Goal: Transaction & Acquisition: Purchase product/service

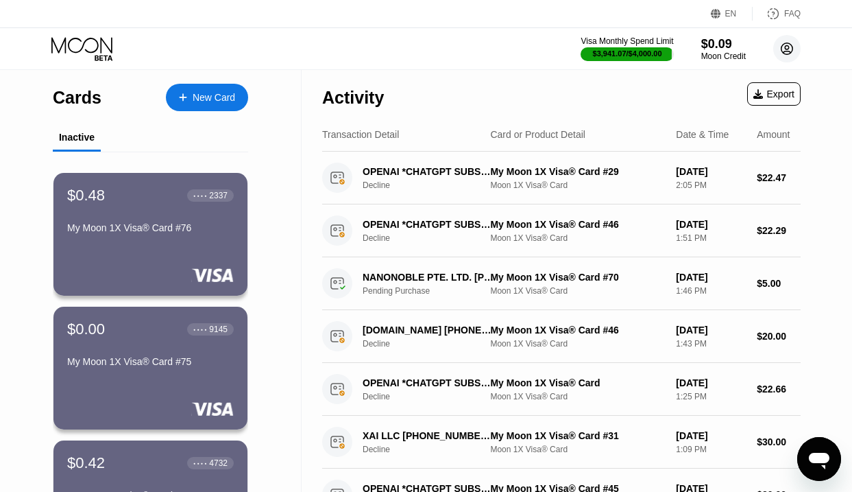
click at [795, 33] on div "Visa Monthly Spend Limit $3,941.07 / $4,000.00 $0.09 Moon Credit alexadarree@pr…" at bounding box center [426, 48] width 852 height 41
click at [786, 48] on circle at bounding box center [786, 48] width 27 height 27
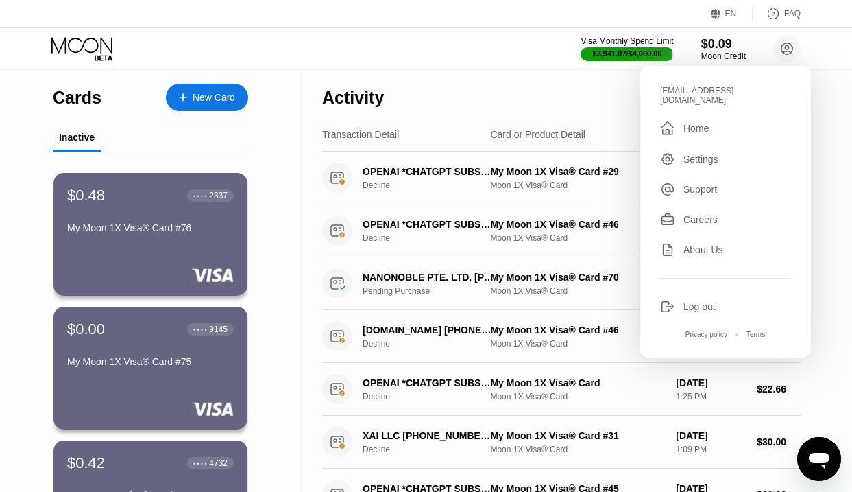
click at [703, 301] on div "Log out" at bounding box center [700, 306] width 32 height 11
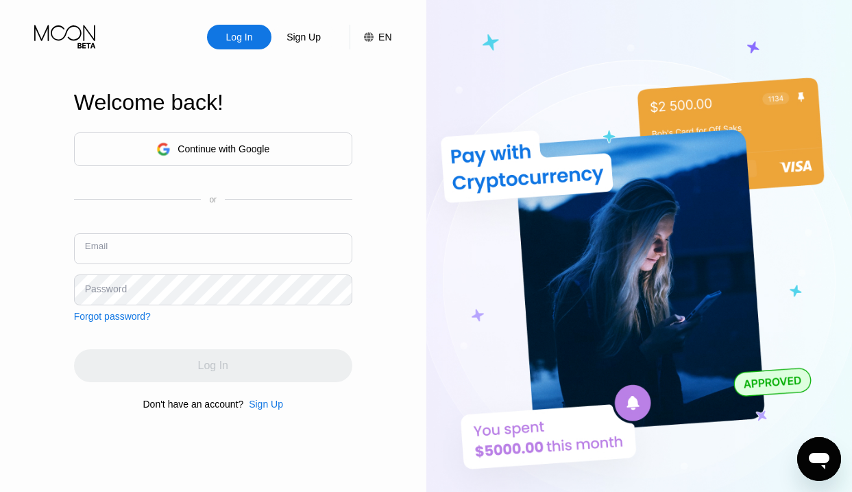
click at [160, 256] on input "text" at bounding box center [213, 248] width 278 height 31
paste input "nikkflasse@proton.me"
type input "[EMAIL_ADDRESS][DOMAIN_NAME]"
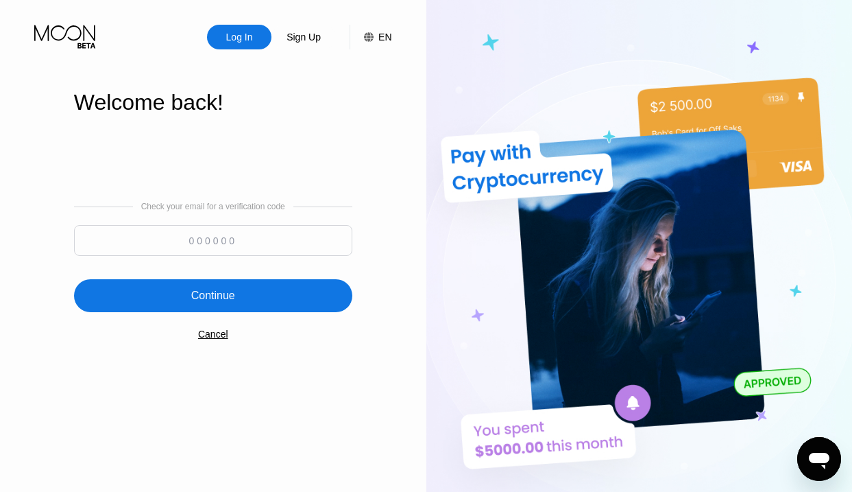
click at [237, 238] on input at bounding box center [213, 240] width 278 height 31
type input "732620"
click at [239, 292] on div "Continue" at bounding box center [213, 295] width 278 height 33
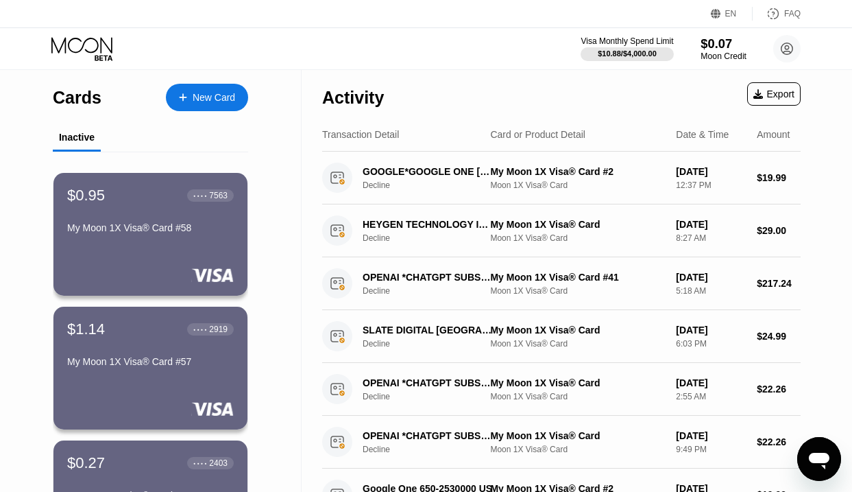
click at [718, 38] on div "$0.07" at bounding box center [724, 43] width 46 height 14
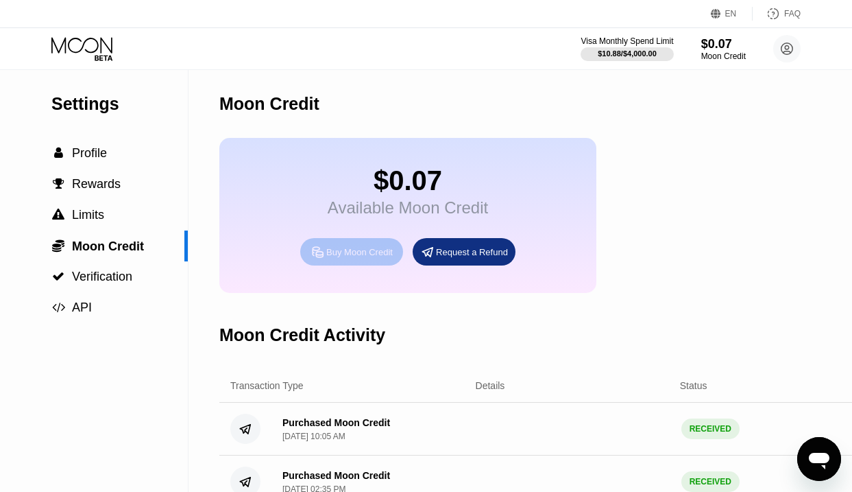
click at [342, 248] on div "Buy Moon Credit" at bounding box center [359, 252] width 67 height 12
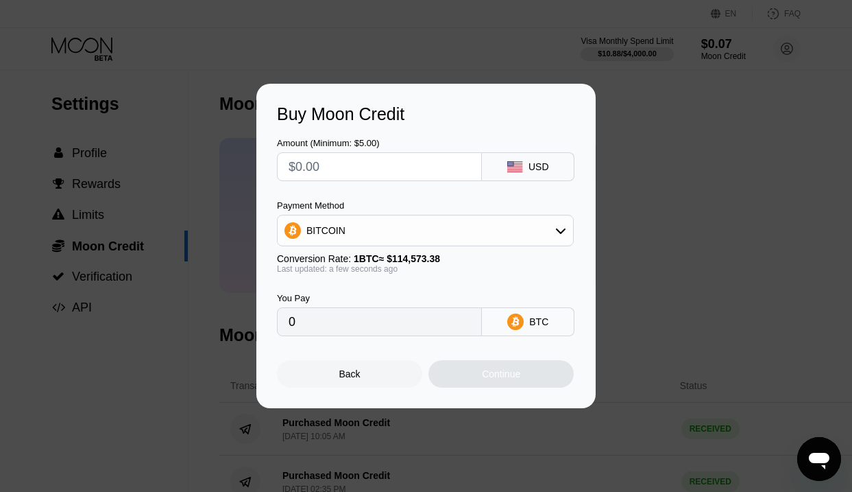
click at [388, 173] on input "text" at bounding box center [380, 166] width 182 height 27
type input "$1"
type input "0.00000873"
type input "$10"
type input "0.00008729"
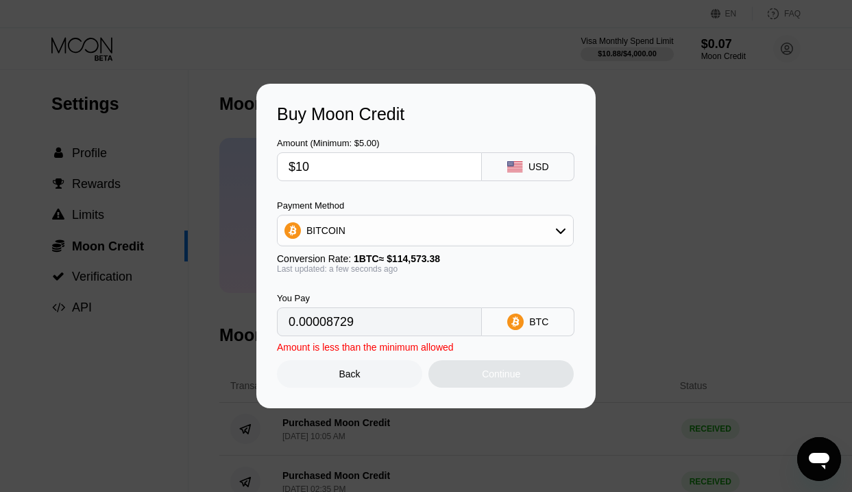
type input "$100"
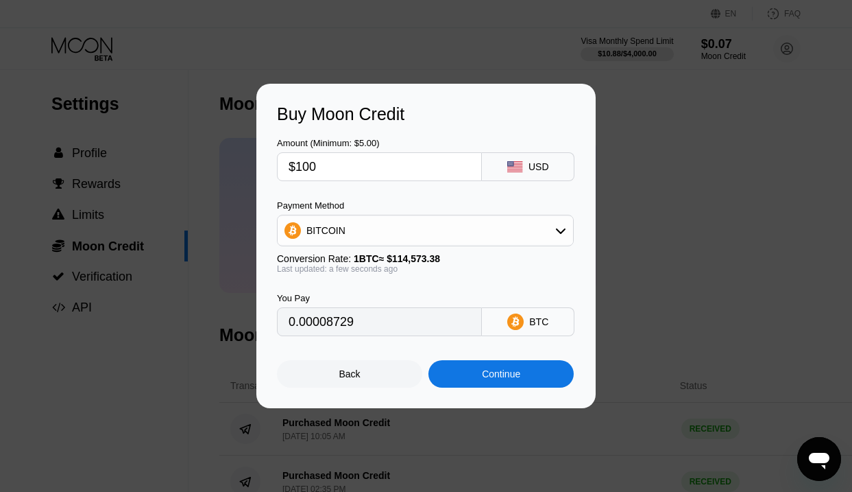
type input "0.00087281"
type input "$1000"
type input "0.00872804"
type input "$1000"
click at [380, 230] on div "BITCOIN" at bounding box center [426, 230] width 296 height 27
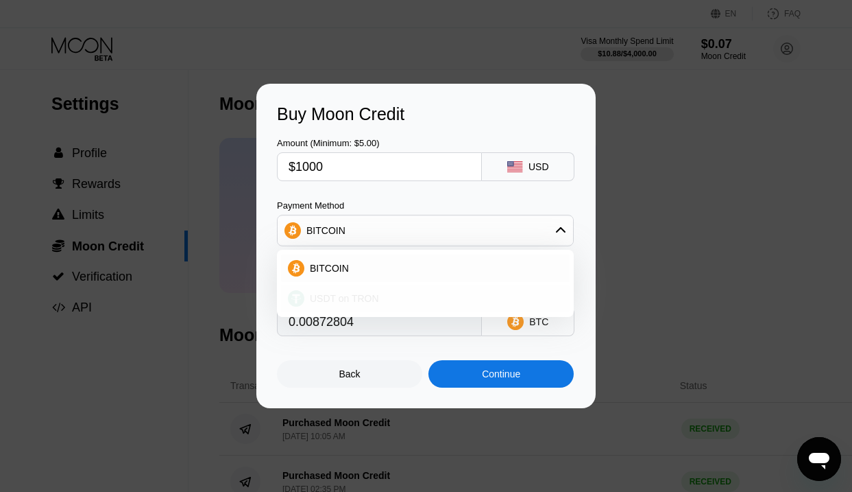
click at [368, 291] on div "USDT on TRON" at bounding box center [425, 298] width 289 height 27
type input "1010.10"
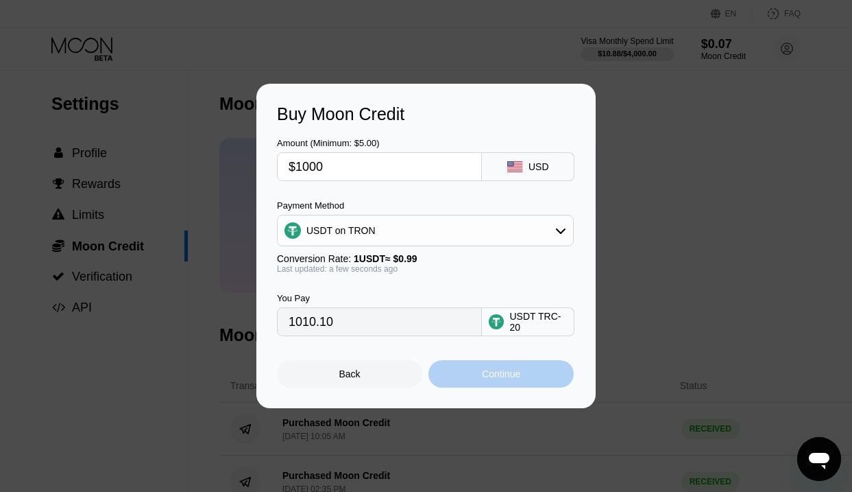
click at [452, 365] on div "Continue" at bounding box center [501, 373] width 145 height 27
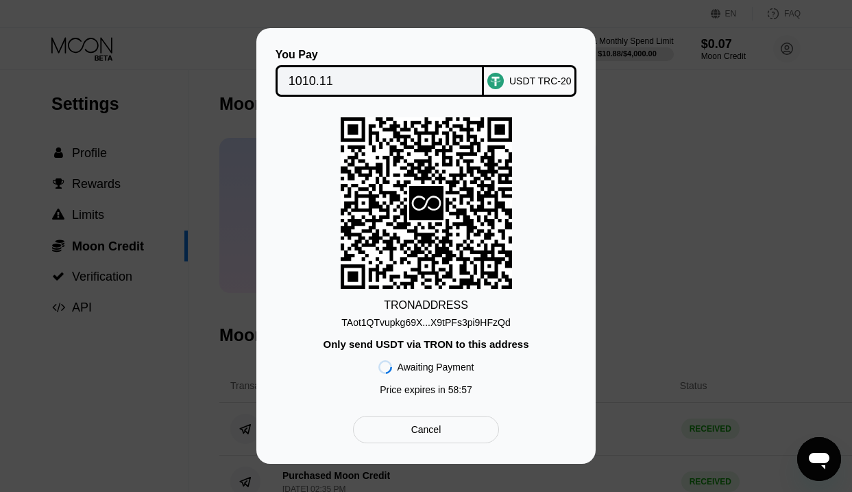
click at [506, 327] on div "TAot1QTvupkg69X...X9tPFs3pi9HFzQd" at bounding box center [425, 322] width 169 height 11
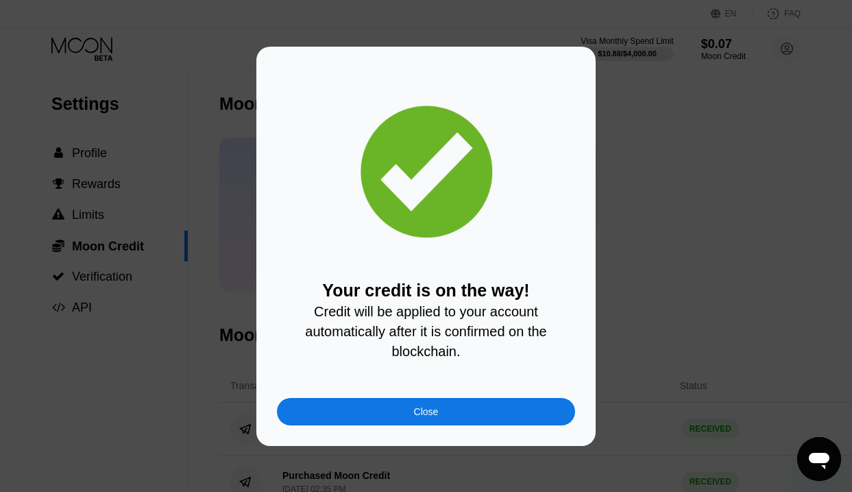
click at [398, 407] on div "Close" at bounding box center [426, 411] width 298 height 27
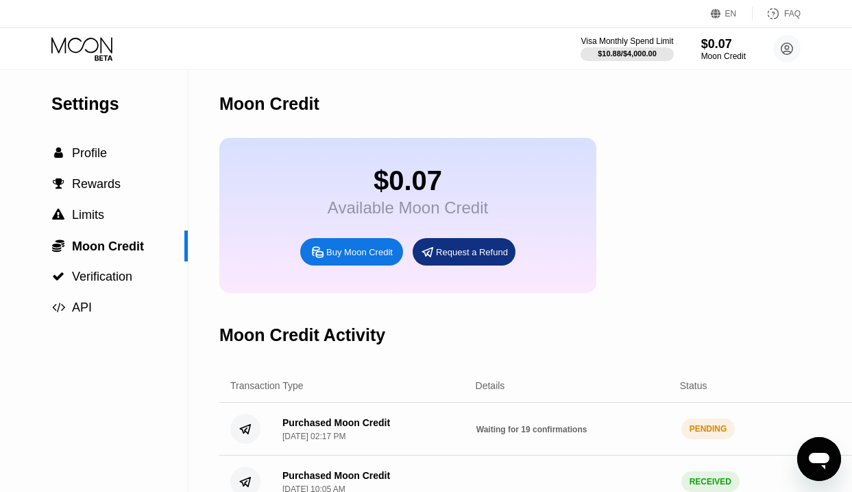
click at [73, 47] on icon at bounding box center [83, 49] width 64 height 24
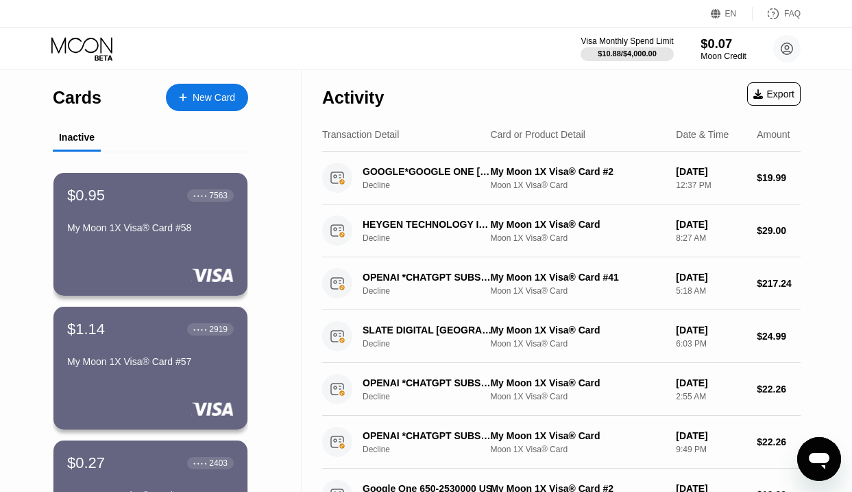
click at [725, 56] on div "Moon Credit" at bounding box center [724, 56] width 46 height 10
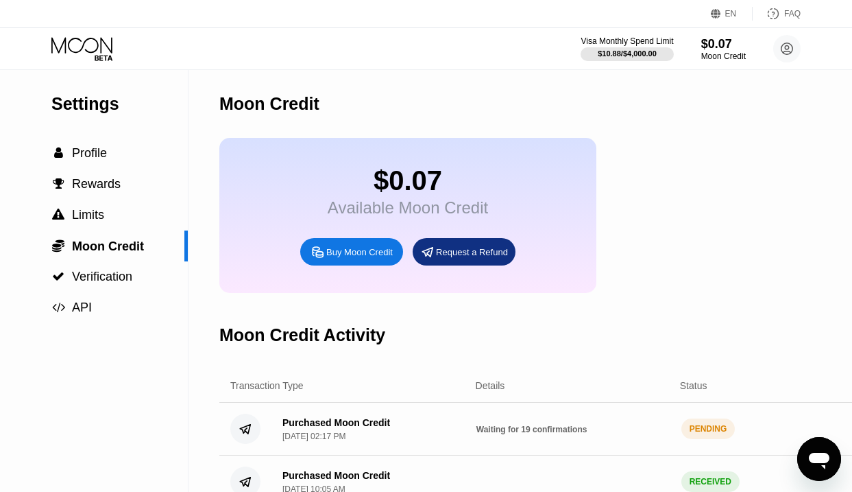
scroll to position [53, 0]
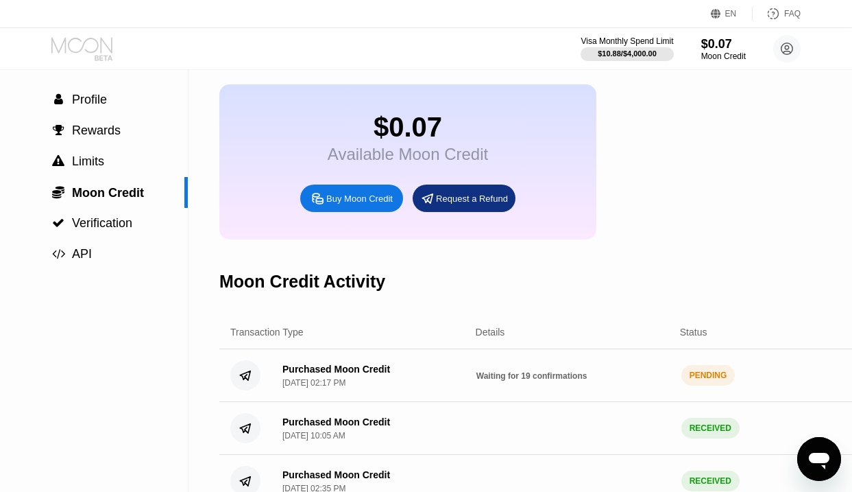
click at [90, 41] on icon at bounding box center [83, 49] width 64 height 24
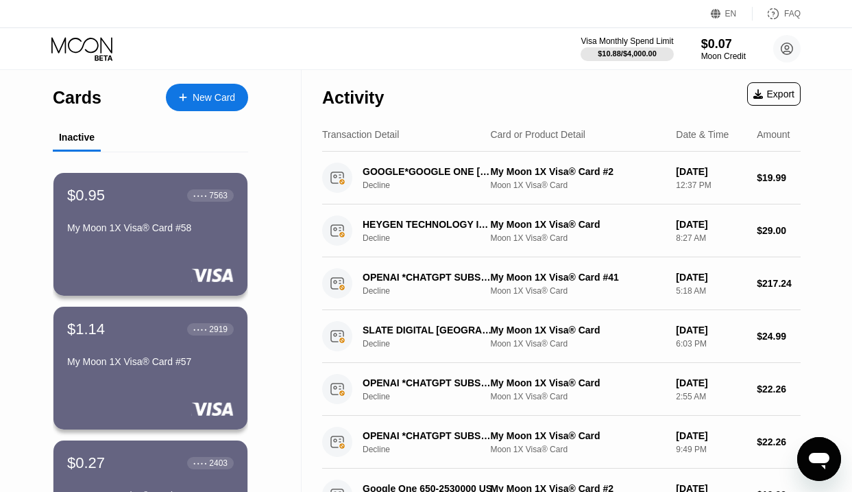
click at [97, 47] on icon at bounding box center [81, 45] width 61 height 16
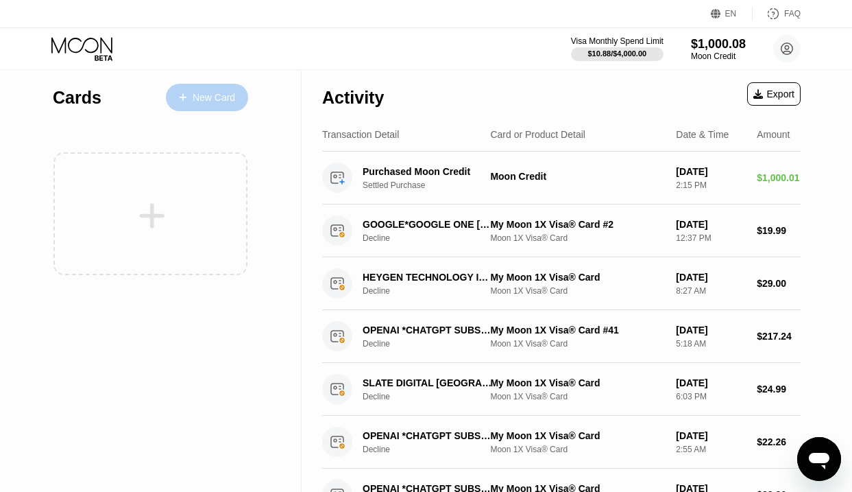
click at [213, 96] on div "New Card" at bounding box center [214, 98] width 43 height 12
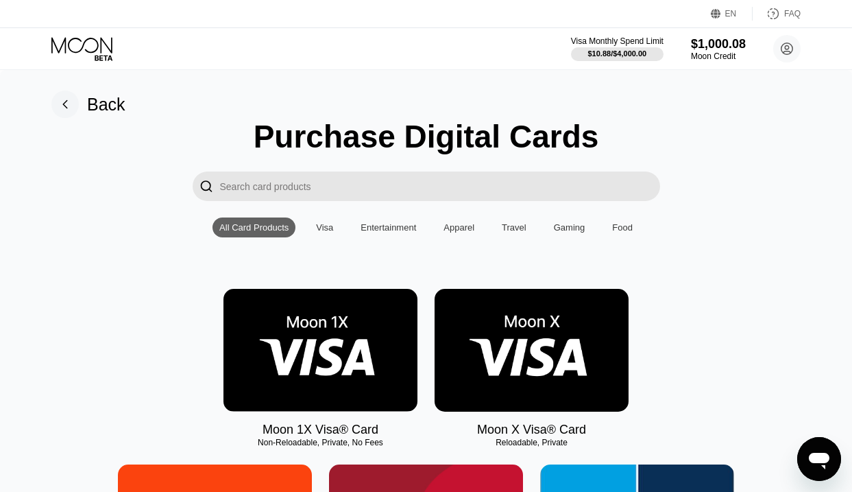
click at [331, 337] on img at bounding box center [321, 350] width 194 height 123
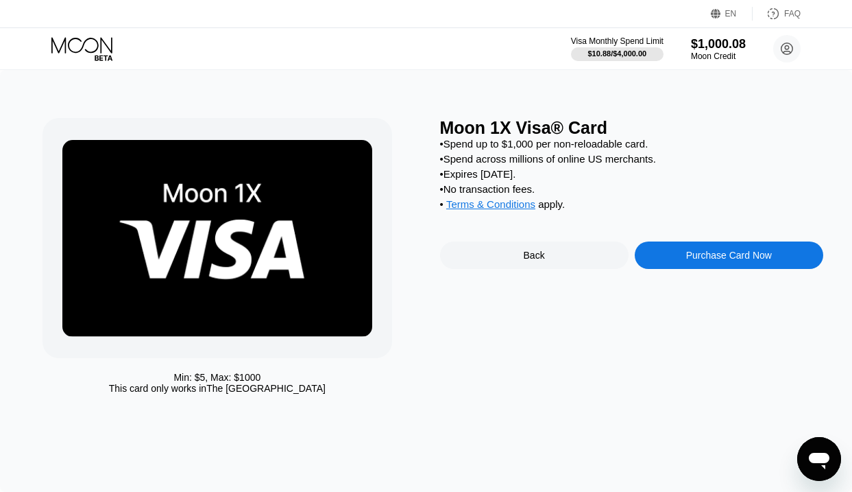
click at [671, 261] on div "Purchase Card Now" at bounding box center [729, 254] width 189 height 27
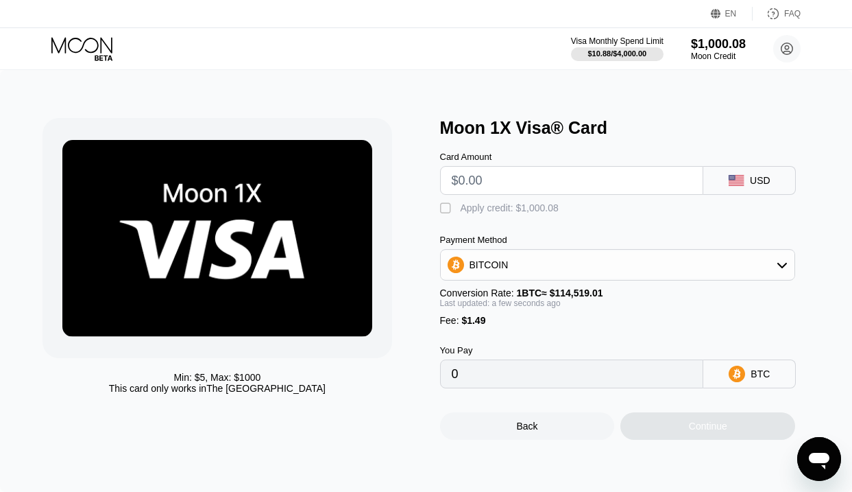
click at [549, 184] on input "text" at bounding box center [572, 180] width 241 height 27
type input "$2"
type input "0.00003048"
type input "$24"
type input "0.00022259"
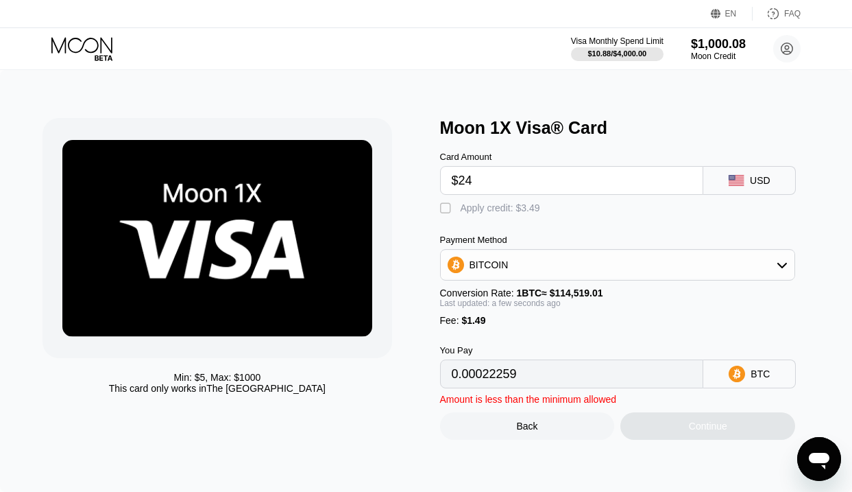
type input "$240"
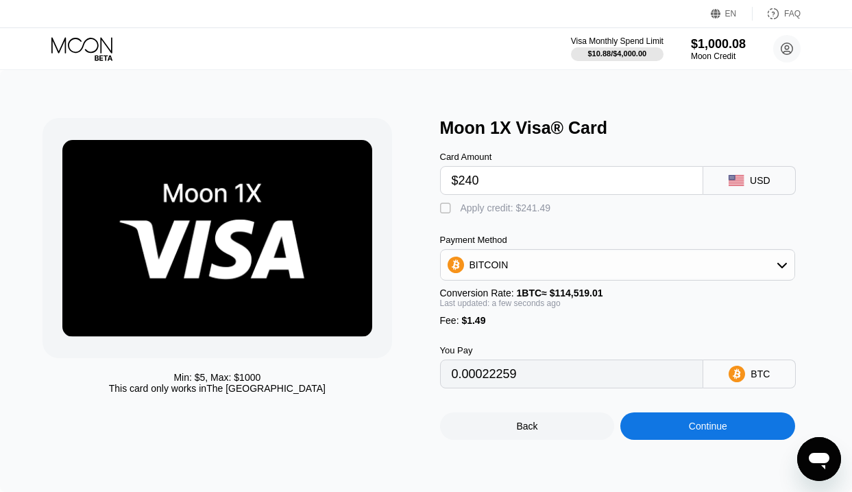
type input "0.00210874"
type input "$240"
click at [492, 204] on div "Apply credit: $241.49" at bounding box center [506, 207] width 91 height 11
type input "0"
click at [649, 425] on div "Continue" at bounding box center [707, 425] width 175 height 27
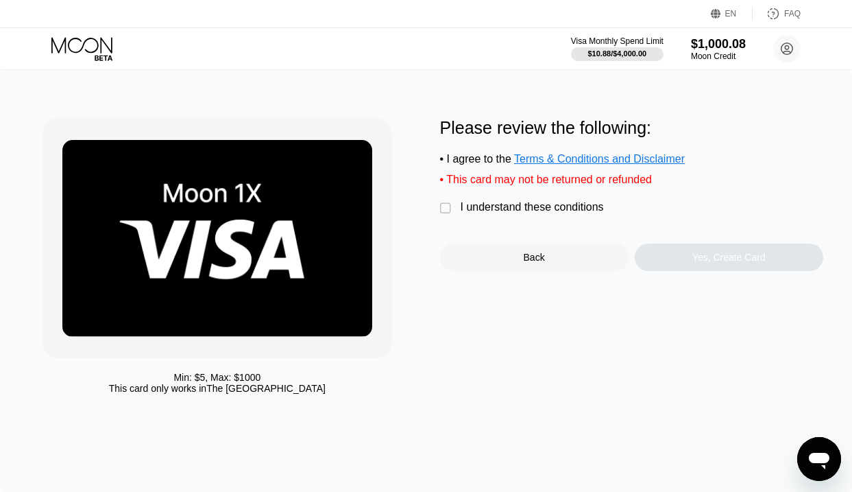
click at [553, 209] on div "I understand these conditions" at bounding box center [532, 207] width 143 height 12
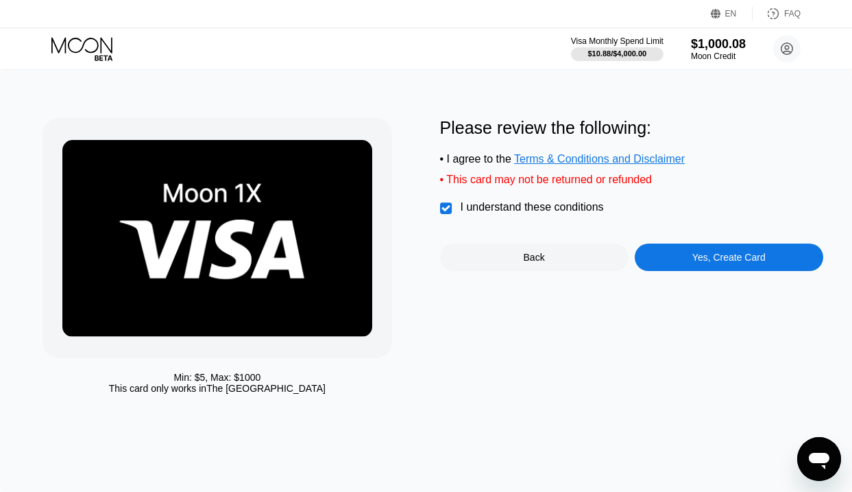
click at [656, 256] on div "Yes, Create Card" at bounding box center [729, 256] width 189 height 27
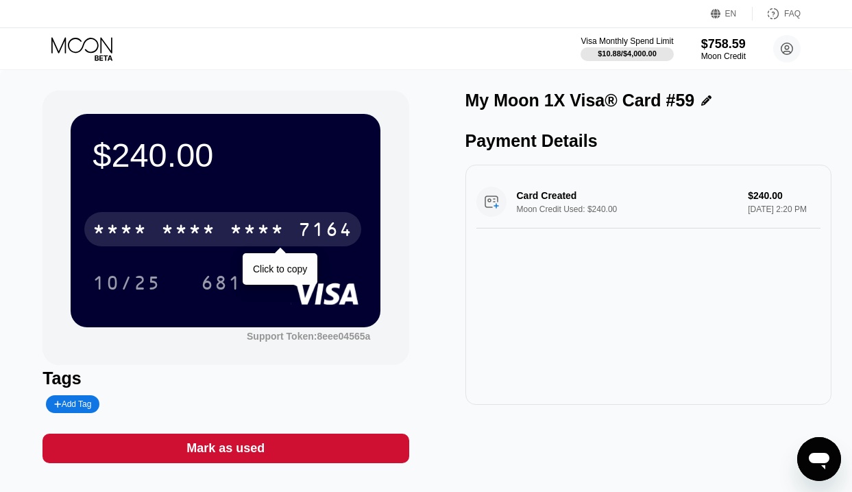
click at [216, 239] on div "* * * *" at bounding box center [188, 231] width 55 height 22
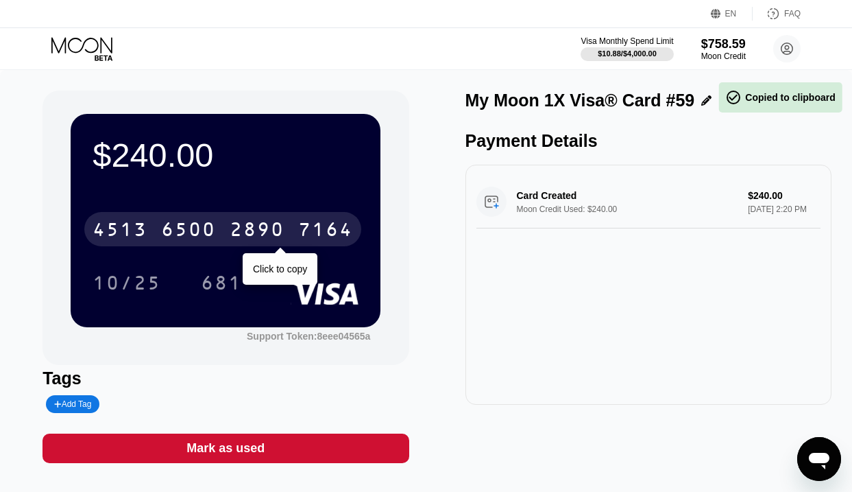
click at [216, 239] on div "6500" at bounding box center [188, 231] width 55 height 22
